Goal: Task Accomplishment & Management: Manage account settings

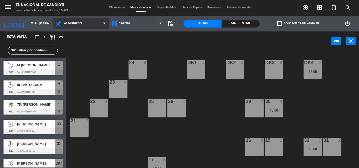
click at [78, 25] on span "Almuerzo" at bounding box center [73, 24] width 18 height 4
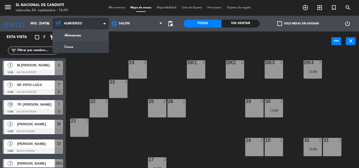
click at [91, 49] on ng-component "menu El Nacional de Candioti miércoles 24. septiembre - 16:49 Mis reservas Mapa…" at bounding box center [179, 84] width 359 height 168
click at [91, 49] on div "power_input close" at bounding box center [199, 42] width 266 height 20
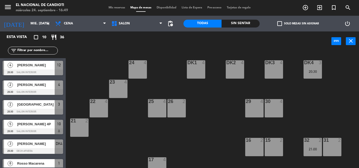
click at [45, 62] on div "[PERSON_NAME]" at bounding box center [36, 65] width 38 height 9
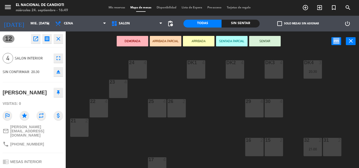
click at [59, 95] on icon at bounding box center [58, 92] width 3 height 5
click at [58, 40] on icon "close" at bounding box center [58, 39] width 6 height 6
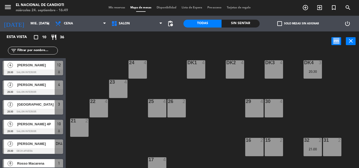
click at [49, 89] on div "[PERSON_NAME]" at bounding box center [36, 85] width 38 height 9
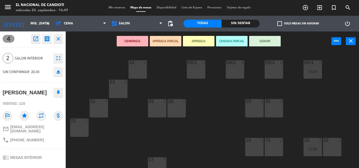
click at [56, 95] on button at bounding box center [58, 92] width 9 height 9
click at [60, 42] on icon "close" at bounding box center [58, 39] width 6 height 6
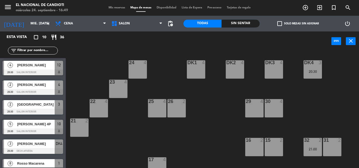
click at [44, 108] on div "[GEOGRAPHIC_DATA]" at bounding box center [36, 104] width 38 height 9
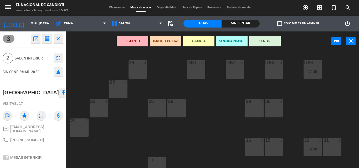
click at [59, 91] on button at bounding box center [63, 92] width 9 height 9
click at [59, 40] on icon "close" at bounding box center [58, 39] width 6 height 6
click at [59, 40] on div "3 open_in_new receipt 8:30 PM mié., [DATE] 2 personas [PERSON_NAME] 3 EXPERIENC…" at bounding box center [33, 100] width 66 height 137
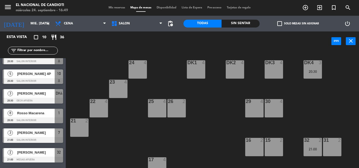
scroll to position [53, 0]
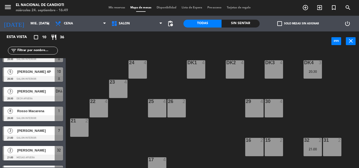
click at [44, 91] on div "3 [PERSON_NAME] 20:30 DECK AFUERA DK4" at bounding box center [33, 95] width 66 height 20
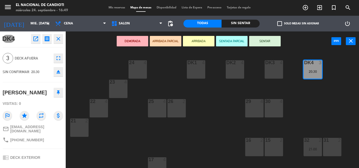
click at [58, 95] on icon at bounding box center [58, 92] width 3 height 5
click at [59, 41] on icon "close" at bounding box center [58, 39] width 6 height 6
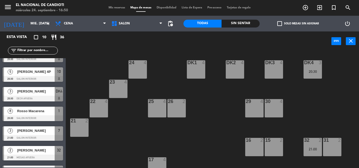
click at [49, 111] on span "Rosso Macarena" at bounding box center [36, 111] width 38 height 6
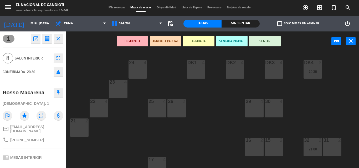
click at [59, 90] on button at bounding box center [58, 92] width 9 height 9
click at [60, 39] on icon "close" at bounding box center [58, 39] width 6 height 6
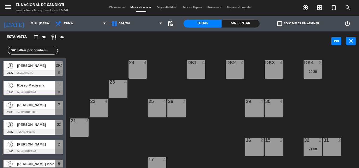
scroll to position [79, 0]
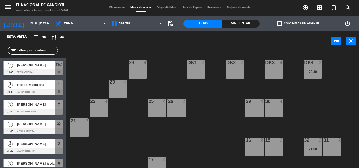
click at [42, 89] on div "Rosso Macarena" at bounding box center [36, 85] width 38 height 9
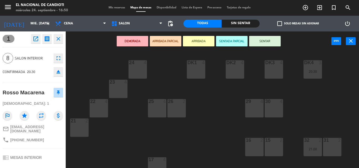
click at [62, 38] on button "close" at bounding box center [58, 38] width 9 height 9
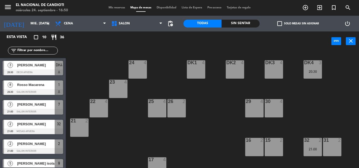
click at [45, 106] on span "[PERSON_NAME]" at bounding box center [36, 105] width 38 height 6
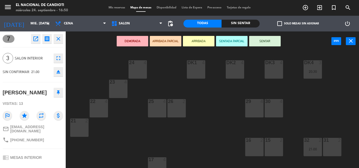
click at [59, 94] on icon at bounding box center [58, 92] width 3 height 5
click at [60, 42] on button "close" at bounding box center [58, 38] width 9 height 9
click at [60, 42] on div "7 open_in_new receipt 9:00 PM mié., [DATE] 3 personas [PERSON_NAME] Mesa 7 EXPE…" at bounding box center [33, 100] width 66 height 137
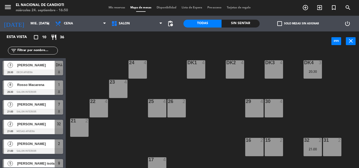
click at [45, 110] on div at bounding box center [33, 112] width 60 height 6
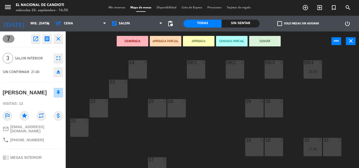
click at [59, 42] on button "close" at bounding box center [58, 38] width 9 height 9
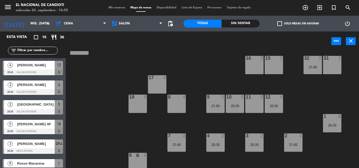
scroll to position [85, 0]
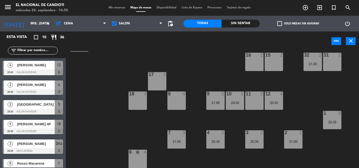
click at [275, 106] on div "12 4 20:30" at bounding box center [273, 101] width 18 height 18
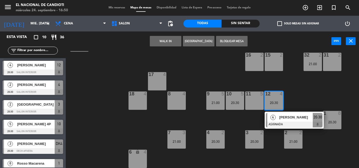
click at [257, 103] on div "11 5" at bounding box center [254, 101] width 18 height 18
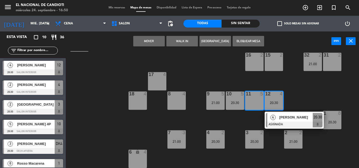
click at [156, 43] on button "Mover" at bounding box center [149, 41] width 32 height 11
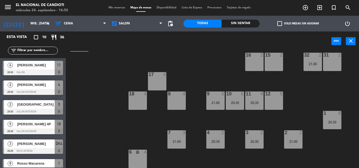
click at [176, 148] on div "7 3 21:00" at bounding box center [176, 140] width 18 height 18
click at [173, 141] on div "21:00" at bounding box center [176, 142] width 18 height 4
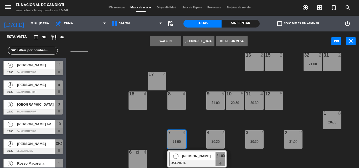
click at [271, 106] on div "12 5" at bounding box center [273, 101] width 18 height 18
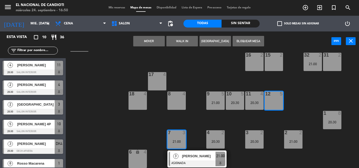
click at [159, 39] on button "Mover" at bounding box center [149, 41] width 32 height 11
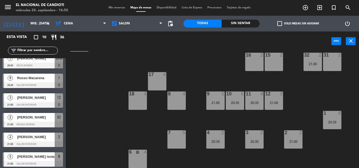
scroll to position [87, 0]
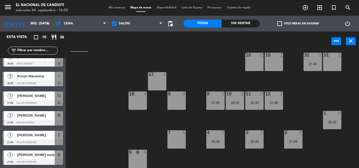
click at [53, 118] on span "[PERSON_NAME]" at bounding box center [36, 116] width 38 height 6
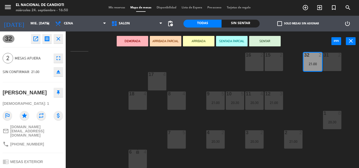
click at [61, 92] on button at bounding box center [58, 92] width 9 height 9
click at [57, 39] on icon "close" at bounding box center [58, 39] width 6 height 6
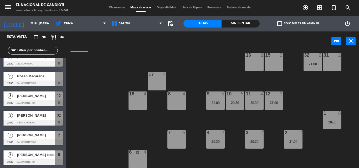
click at [40, 137] on span "[PERSON_NAME]" at bounding box center [36, 136] width 38 height 6
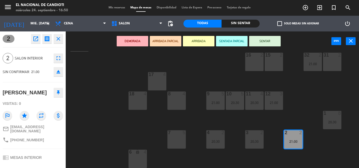
click at [54, 97] on button at bounding box center [58, 92] width 9 height 9
click at [60, 37] on icon "close" at bounding box center [58, 39] width 6 height 6
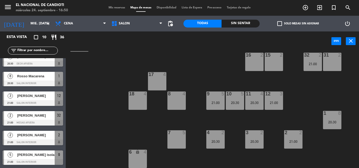
click at [46, 156] on div "5 [PERSON_NAME] isola 21:00 SALON INTERIOR 9" at bounding box center [33, 158] width 66 height 20
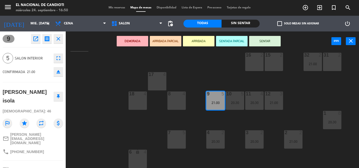
click at [57, 91] on div "[PERSON_NAME] isola" at bounding box center [33, 96] width 60 height 21
click at [57, 96] on icon at bounding box center [58, 96] width 3 height 5
click at [61, 34] on button "close" at bounding box center [58, 38] width 9 height 9
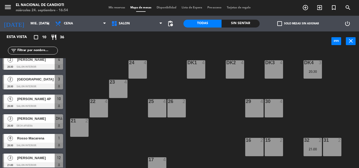
scroll to position [0, 0]
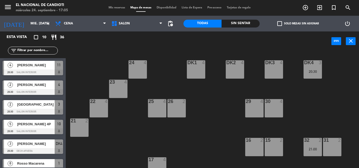
click at [99, 52] on div "24 4 DK1 4 DK2 4 DK3 4 DK4 3 20:30 23 4 22 4 25 4 26 2 30 4 29 4 21 2 16 2 15 2…" at bounding box center [213, 109] width 289 height 117
click at [37, 24] on input "mié. [DATE]" at bounding box center [50, 23] width 44 height 9
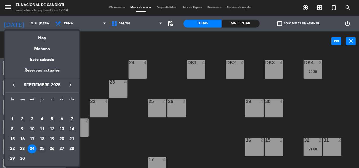
click at [42, 152] on div "25" at bounding box center [42, 149] width 9 height 9
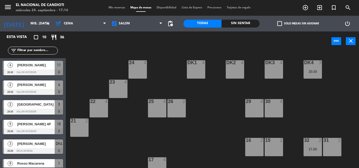
type input "[DEMOGRAPHIC_DATA] [DATE]"
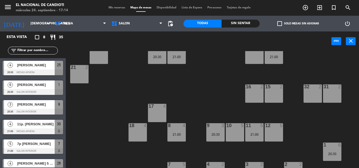
scroll to position [85, 0]
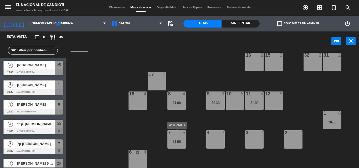
click at [181, 134] on div "5" at bounding box center [185, 133] width 9 height 5
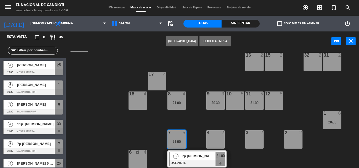
click at [181, 134] on div "5" at bounding box center [185, 133] width 9 height 5
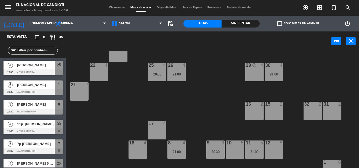
scroll to position [33, 0]
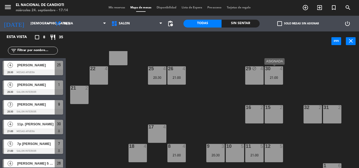
click at [268, 74] on div "30 4 21:00" at bounding box center [273, 75] width 18 height 18
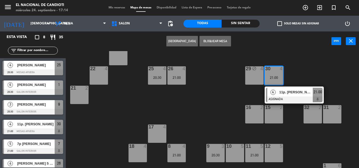
click at [268, 74] on div "30 4 21:00" at bounding box center [273, 75] width 18 height 18
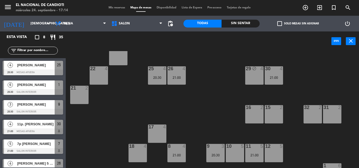
click at [268, 74] on div "30 4 21:00" at bounding box center [273, 75] width 18 height 18
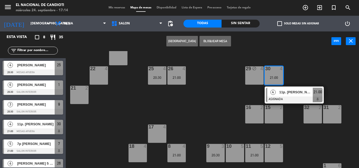
click at [277, 80] on div "21:00" at bounding box center [273, 78] width 18 height 4
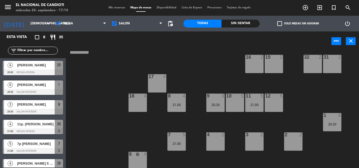
scroll to position [85, 0]
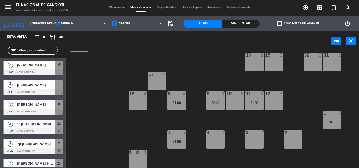
click at [276, 95] on div at bounding box center [273, 94] width 9 height 5
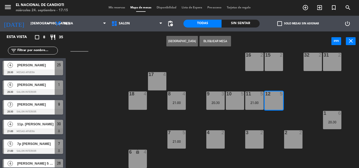
click at [276, 95] on div at bounding box center [273, 94] width 9 height 5
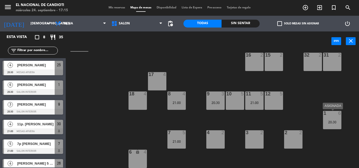
click at [329, 121] on div "20:30" at bounding box center [332, 123] width 18 height 4
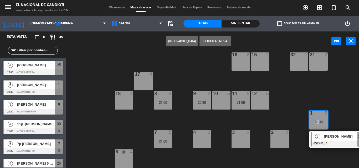
scroll to position [88, 27]
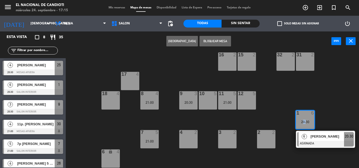
click at [310, 120] on div "20:30" at bounding box center [305, 122] width 18 height 4
click at [310, 120] on div "24 4 DK1 4 DK2 4 DK3 4 DK4 4 23 4 22 4 25 4 20:30 26 4 21:00 30 4 21:00 29 bloc…" at bounding box center [213, 109] width 289 height 117
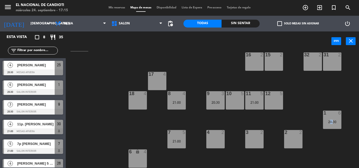
scroll to position [86, 0]
click at [183, 142] on div "21:00" at bounding box center [176, 142] width 18 height 4
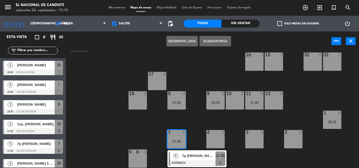
scroll to position [85, 0]
click at [180, 142] on div "21:00" at bounding box center [176, 142] width 18 height 4
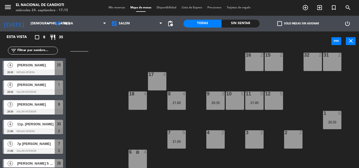
click at [332, 118] on div "1 6 20:30" at bounding box center [332, 120] width 18 height 18
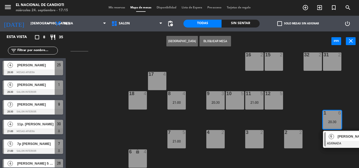
click at [332, 120] on div "20:30" at bounding box center [332, 122] width 18 height 4
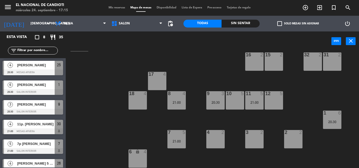
scroll to position [86, 0]
click at [181, 140] on div "21:00" at bounding box center [176, 142] width 18 height 4
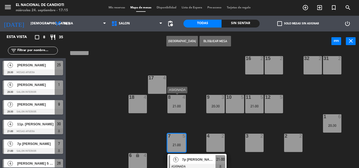
scroll to position [85, 0]
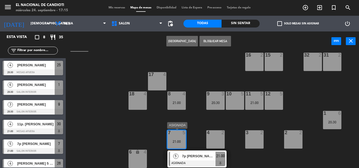
click at [182, 140] on div "21:00" at bounding box center [176, 142] width 18 height 4
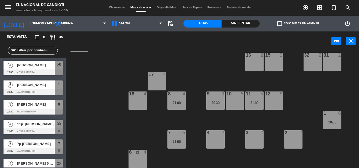
scroll to position [0, 0]
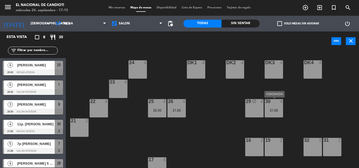
click at [275, 106] on div "30 4 21:00" at bounding box center [273, 108] width 18 height 18
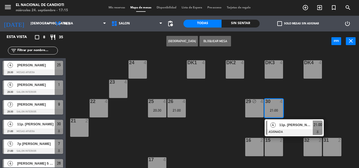
click at [275, 106] on div "30 4 21:00" at bounding box center [273, 108] width 18 height 18
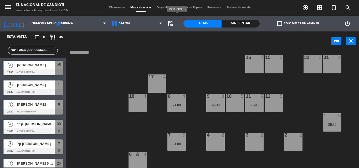
scroll to position [85, 0]
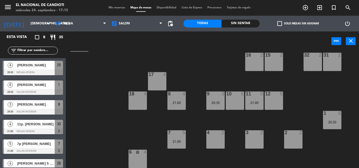
click at [173, 141] on div "21:00" at bounding box center [176, 142] width 18 height 4
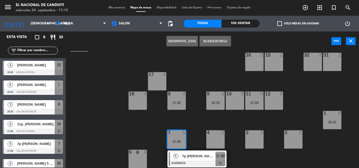
click at [175, 133] on div at bounding box center [176, 133] width 9 height 5
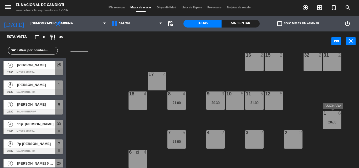
click at [325, 119] on div "1 6 20:30" at bounding box center [332, 120] width 18 height 18
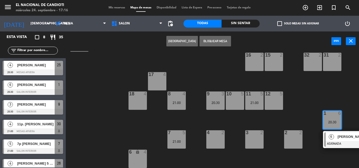
click at [325, 119] on div "1 6 20:30" at bounding box center [332, 120] width 18 height 18
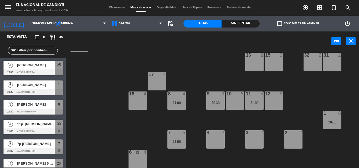
click at [32, 92] on div at bounding box center [33, 92] width 60 height 6
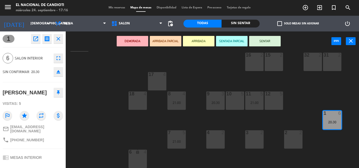
click at [58, 92] on icon at bounding box center [58, 92] width 3 height 5
click at [60, 39] on icon "close" at bounding box center [58, 39] width 6 height 6
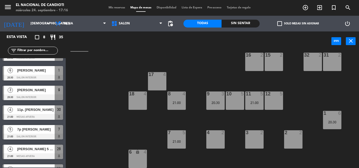
scroll to position [26, 0]
